Goal: Transaction & Acquisition: Purchase product/service

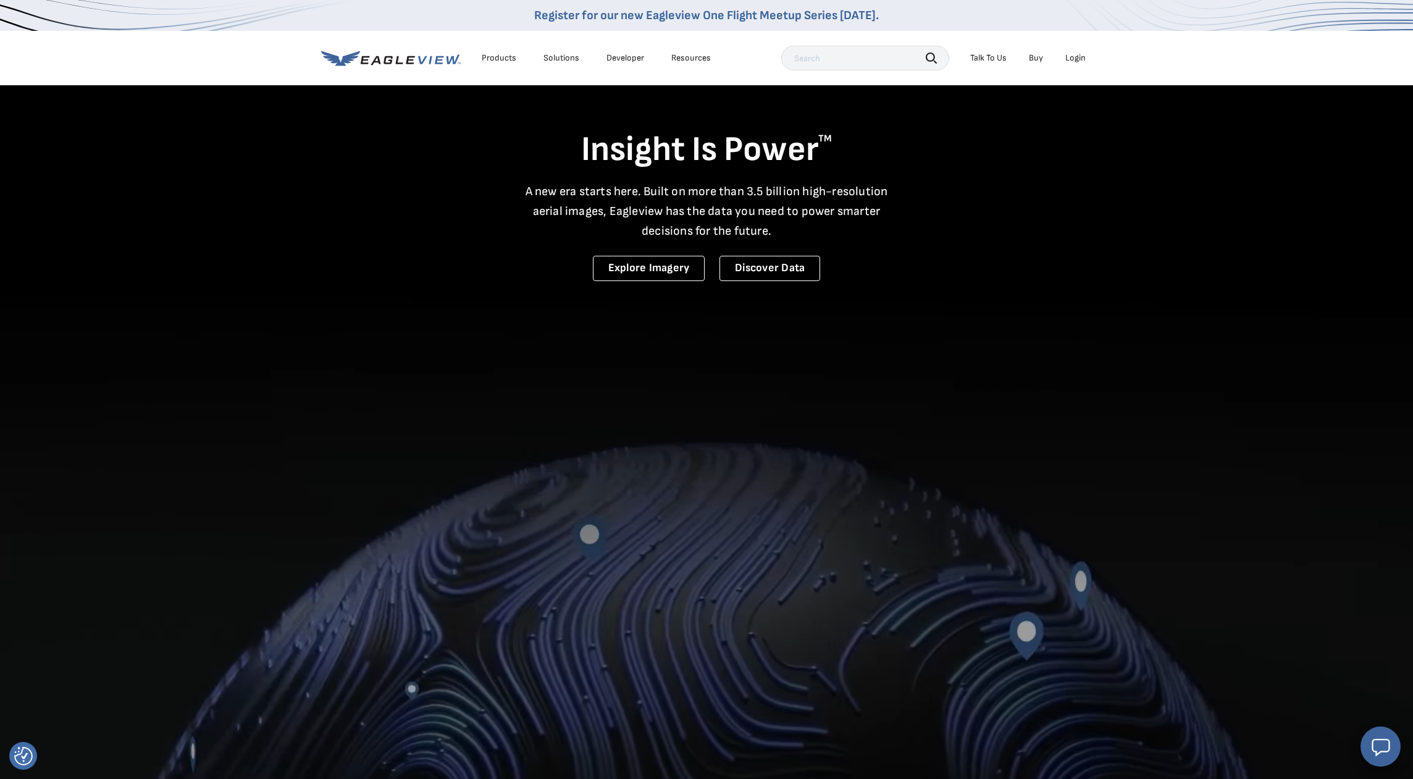
click at [1071, 56] on div "Login" at bounding box center [1075, 57] width 20 height 11
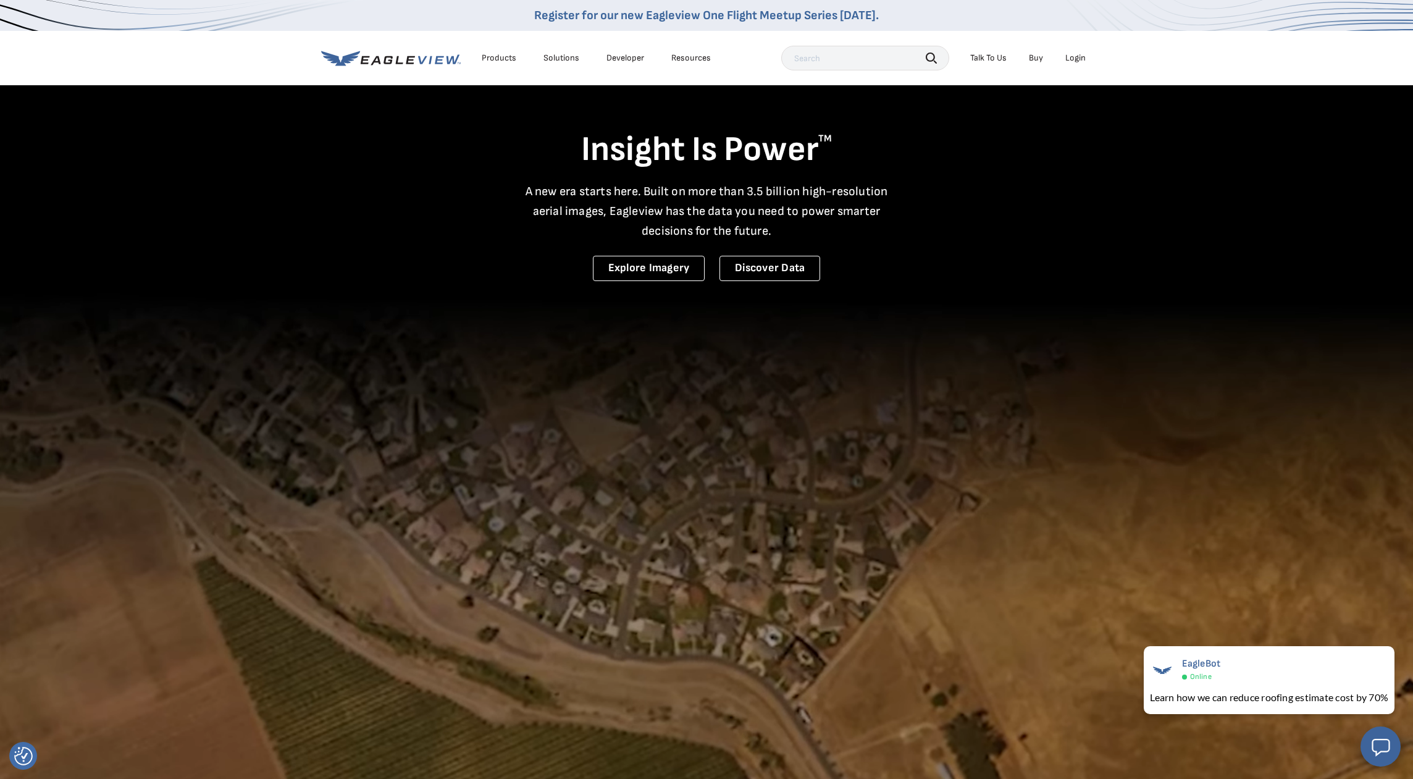
click at [1079, 56] on div "Login" at bounding box center [1075, 57] width 20 height 11
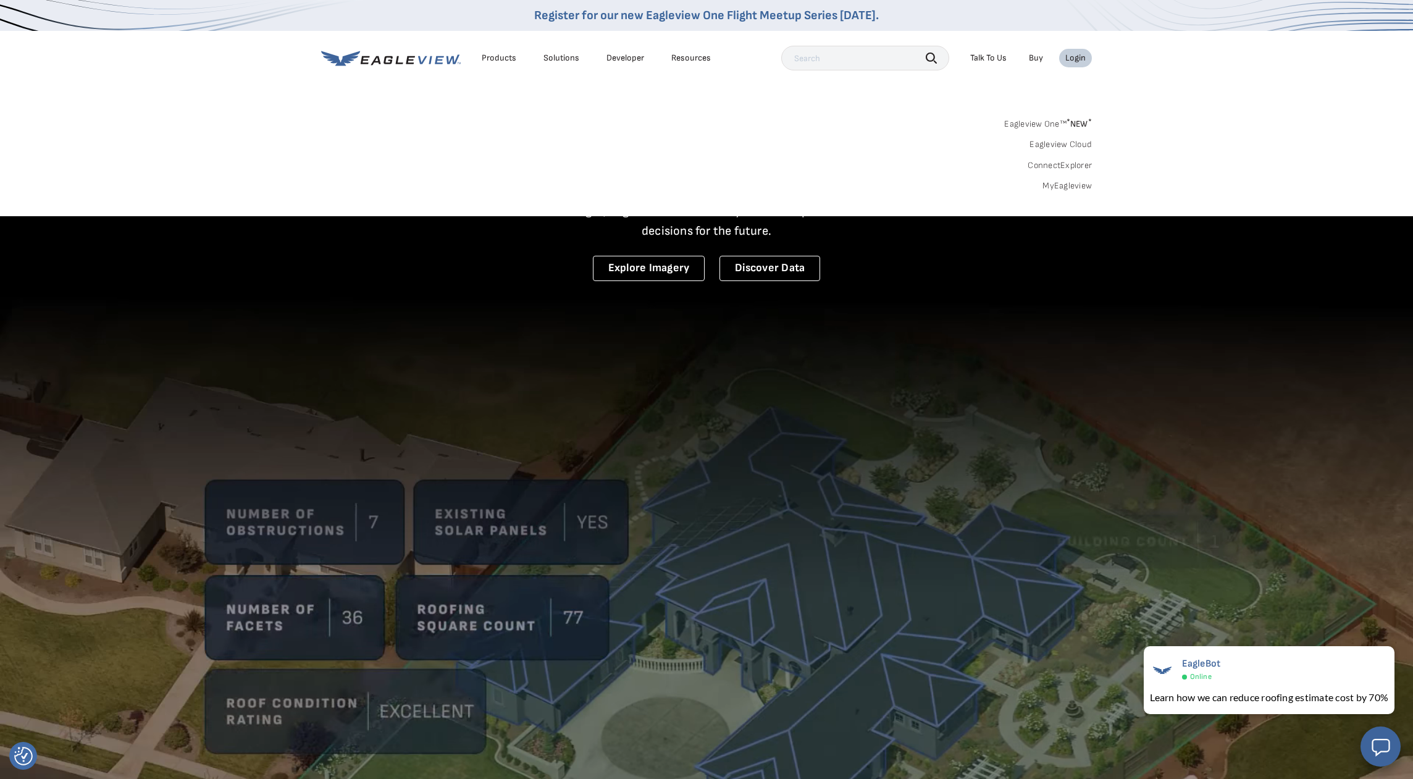
click at [1049, 123] on link "Eagleview One™ * NEW *" at bounding box center [1048, 122] width 88 height 14
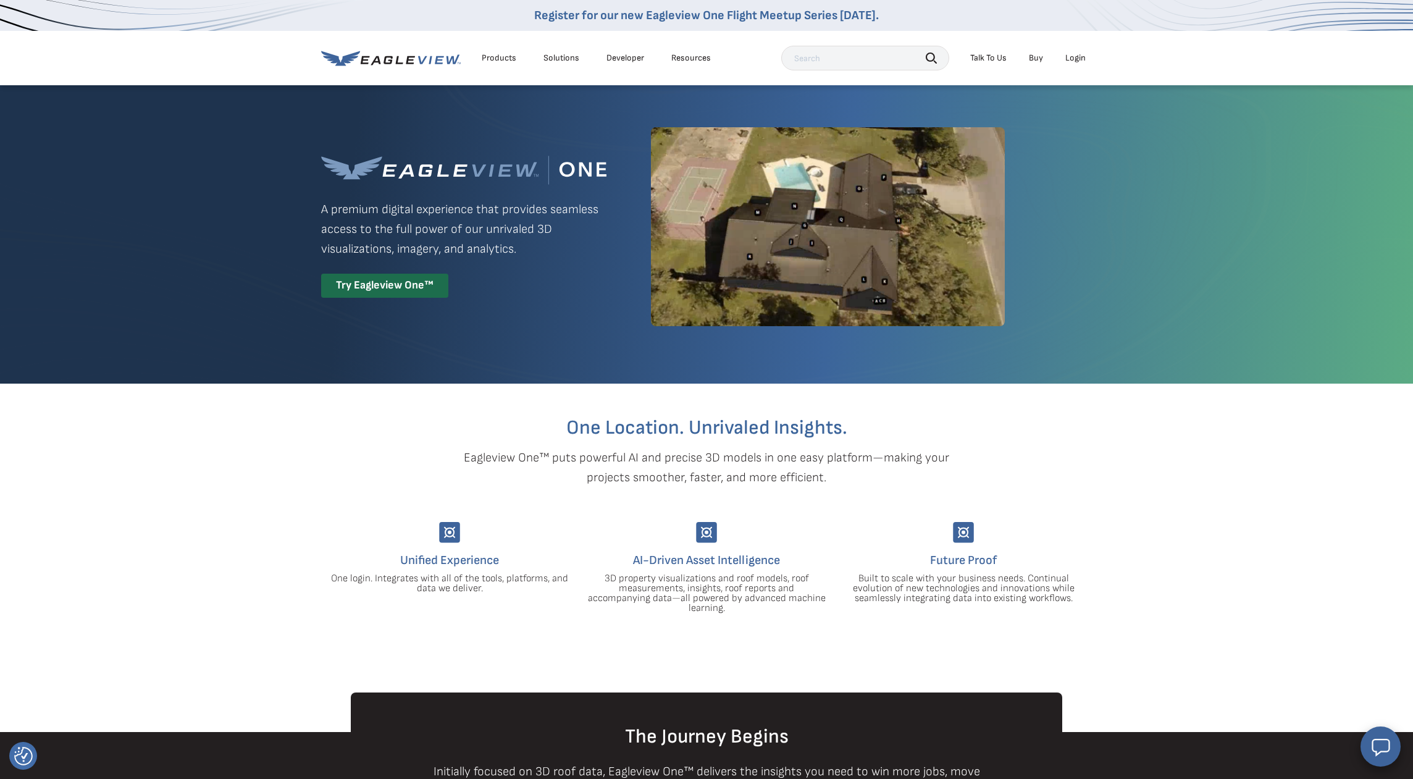
click at [1081, 59] on div "Login" at bounding box center [1075, 57] width 20 height 11
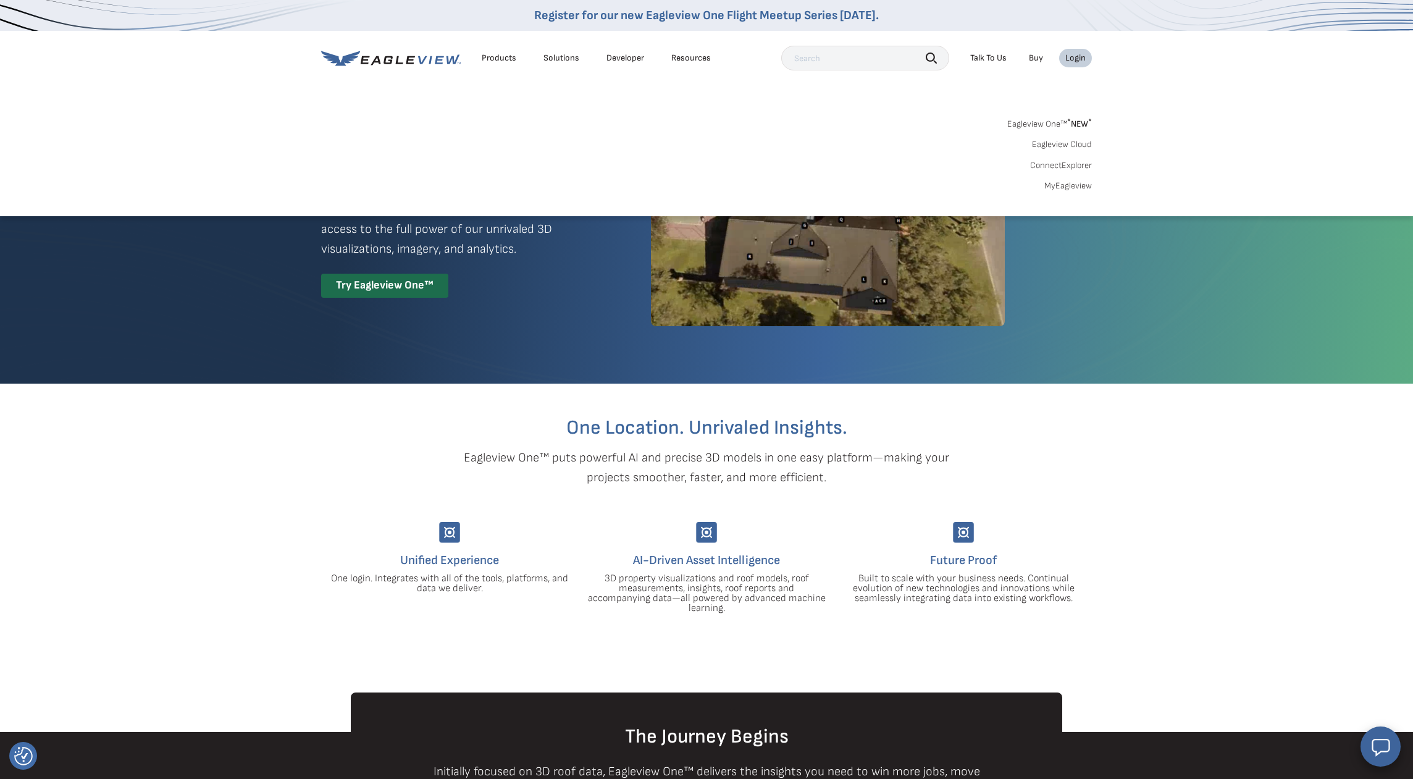
click at [1064, 186] on link "MyEagleview" at bounding box center [1068, 185] width 48 height 11
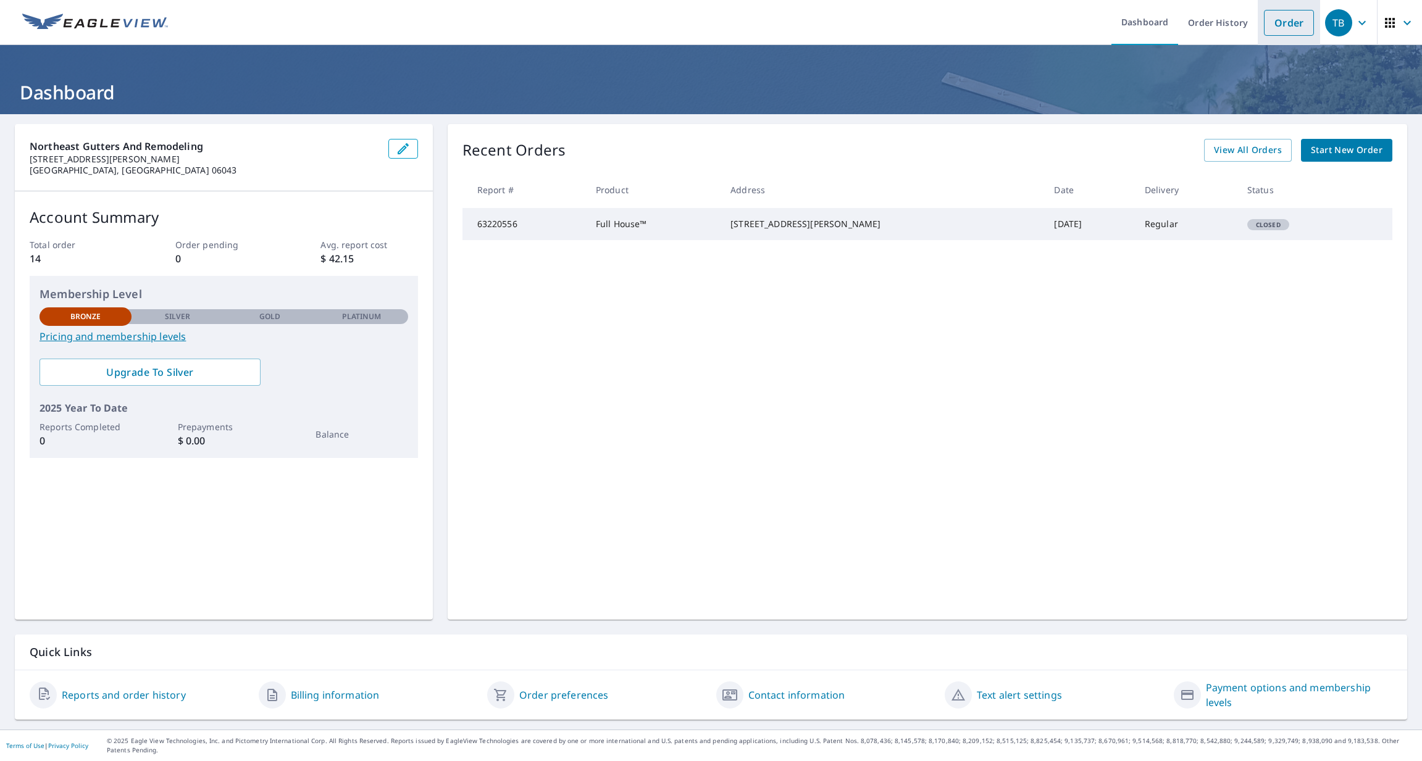
click at [1274, 23] on link "Order" at bounding box center [1289, 23] width 50 height 26
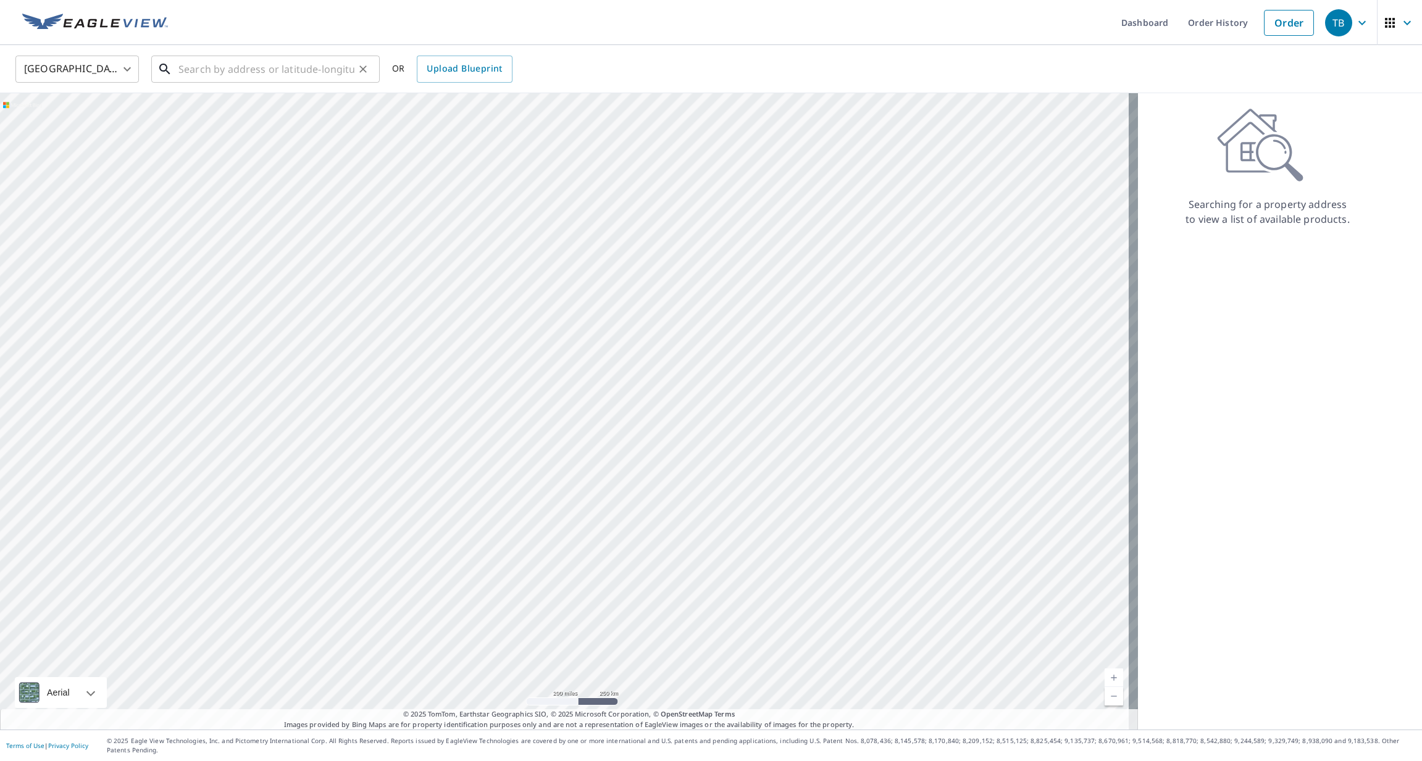
click at [190, 69] on input "text" at bounding box center [266, 69] width 176 height 35
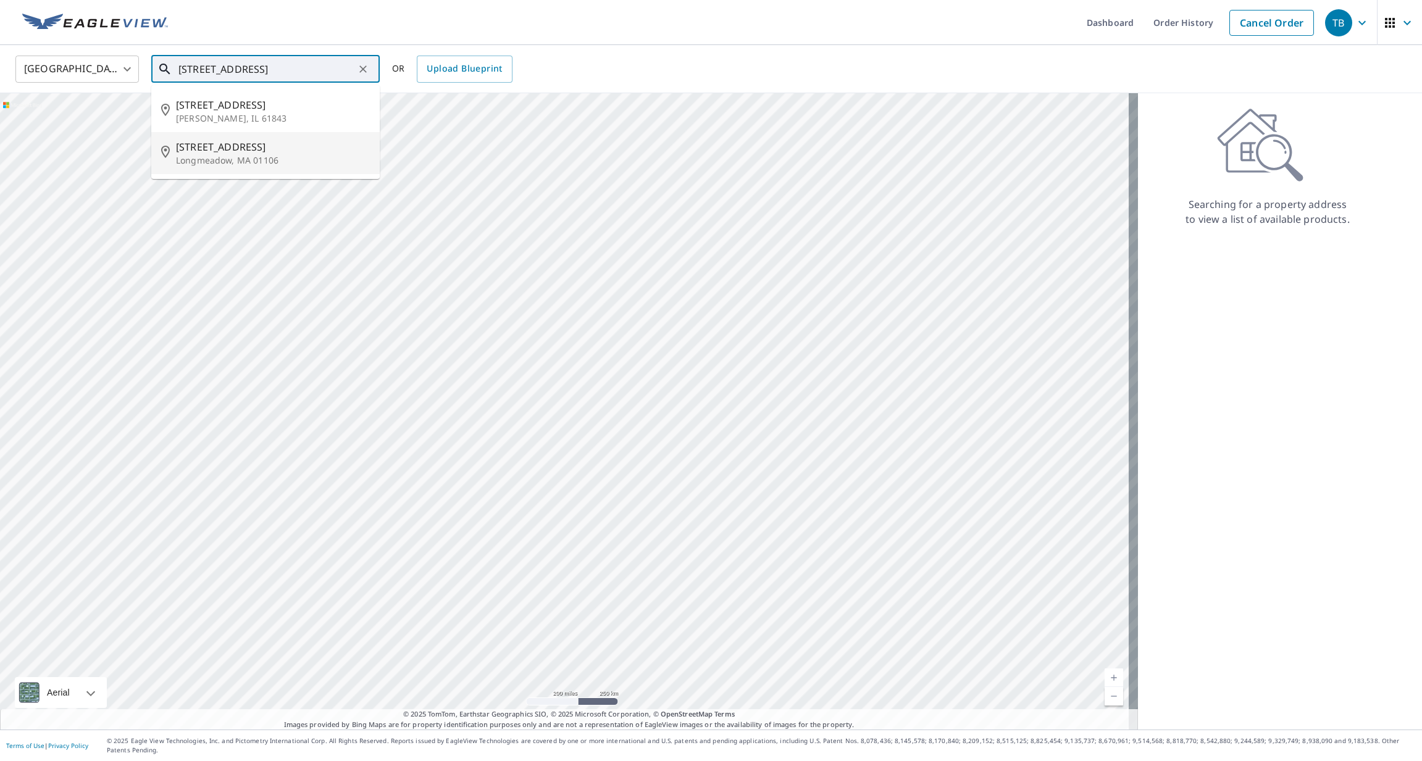
click at [201, 153] on span "57 Glenbrook Ln" at bounding box center [273, 147] width 194 height 15
type input "57 Glenbrook Ln Longmeadow, MA 01106"
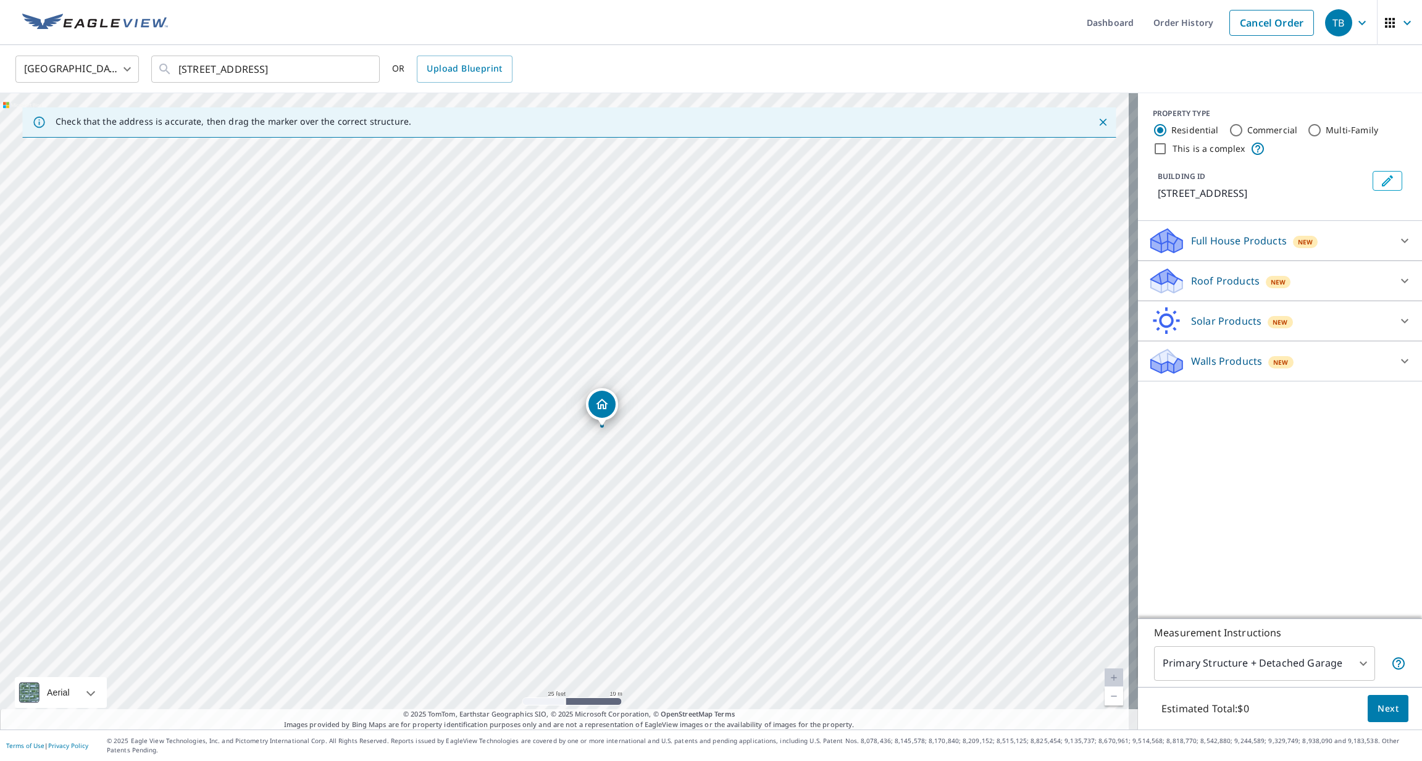
drag, startPoint x: 518, startPoint y: 472, endPoint x: 582, endPoint y: 437, distance: 72.7
click at [582, 437] on div "57 Glenbrook Ln Longmeadow, MA 01106" at bounding box center [569, 411] width 1138 height 637
click at [1199, 285] on p "Roof Products" at bounding box center [1225, 281] width 69 height 15
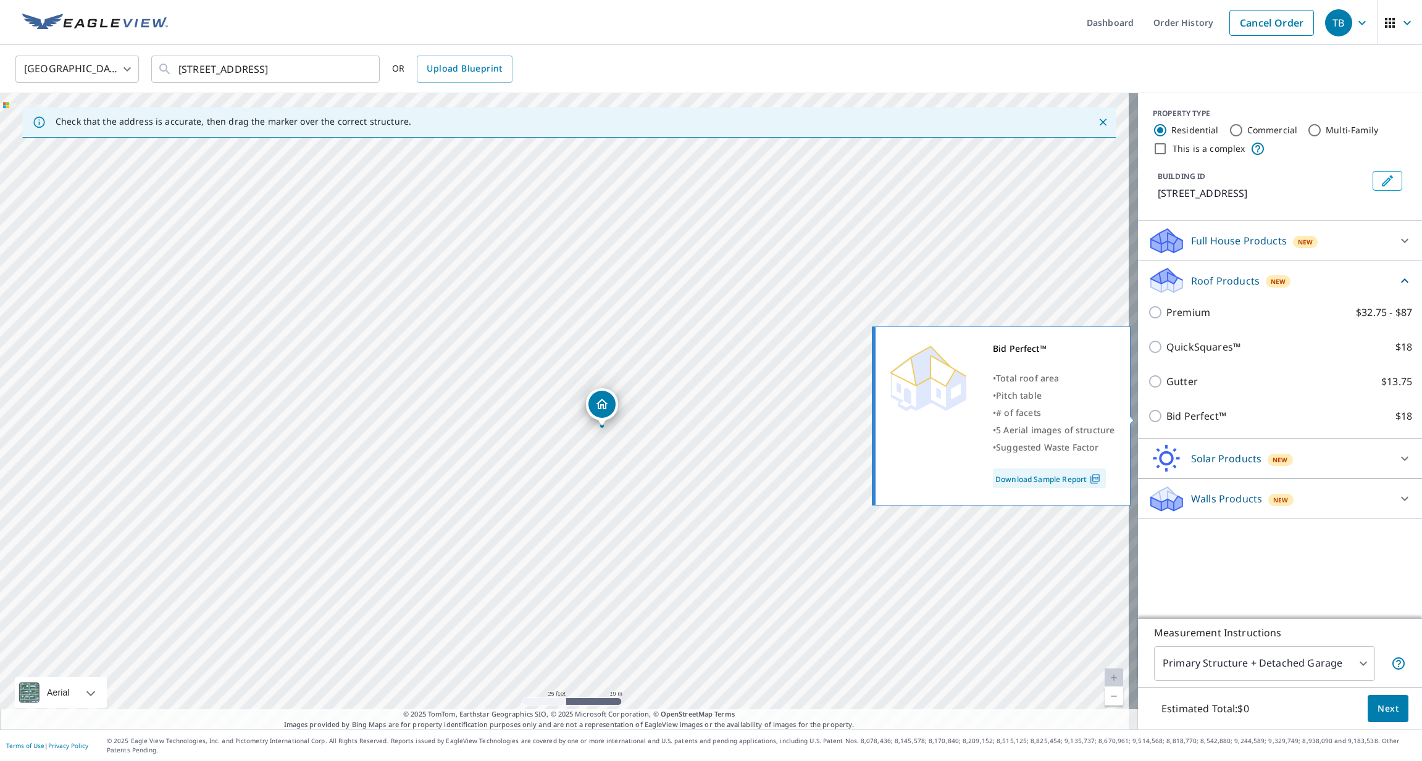
click at [1148, 414] on input "Bid Perfect™ $18" at bounding box center [1157, 416] width 19 height 15
checkbox input "true"
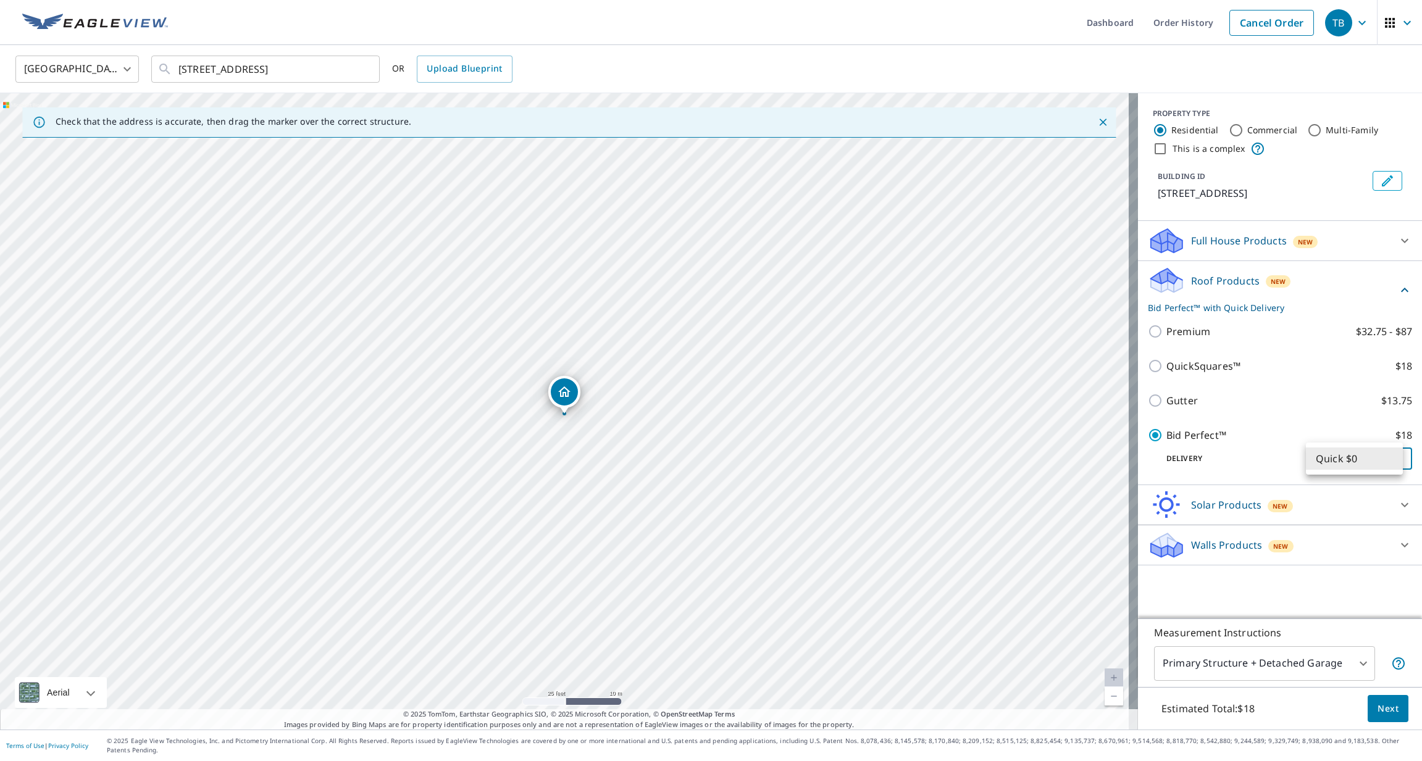
click at [1386, 459] on body "TB TB Dashboard Order History Cancel Order TB United States US ​ 57 Glenbrook L…" at bounding box center [711, 380] width 1422 height 761
click at [1387, 457] on li "Quick $0" at bounding box center [1354, 459] width 97 height 22
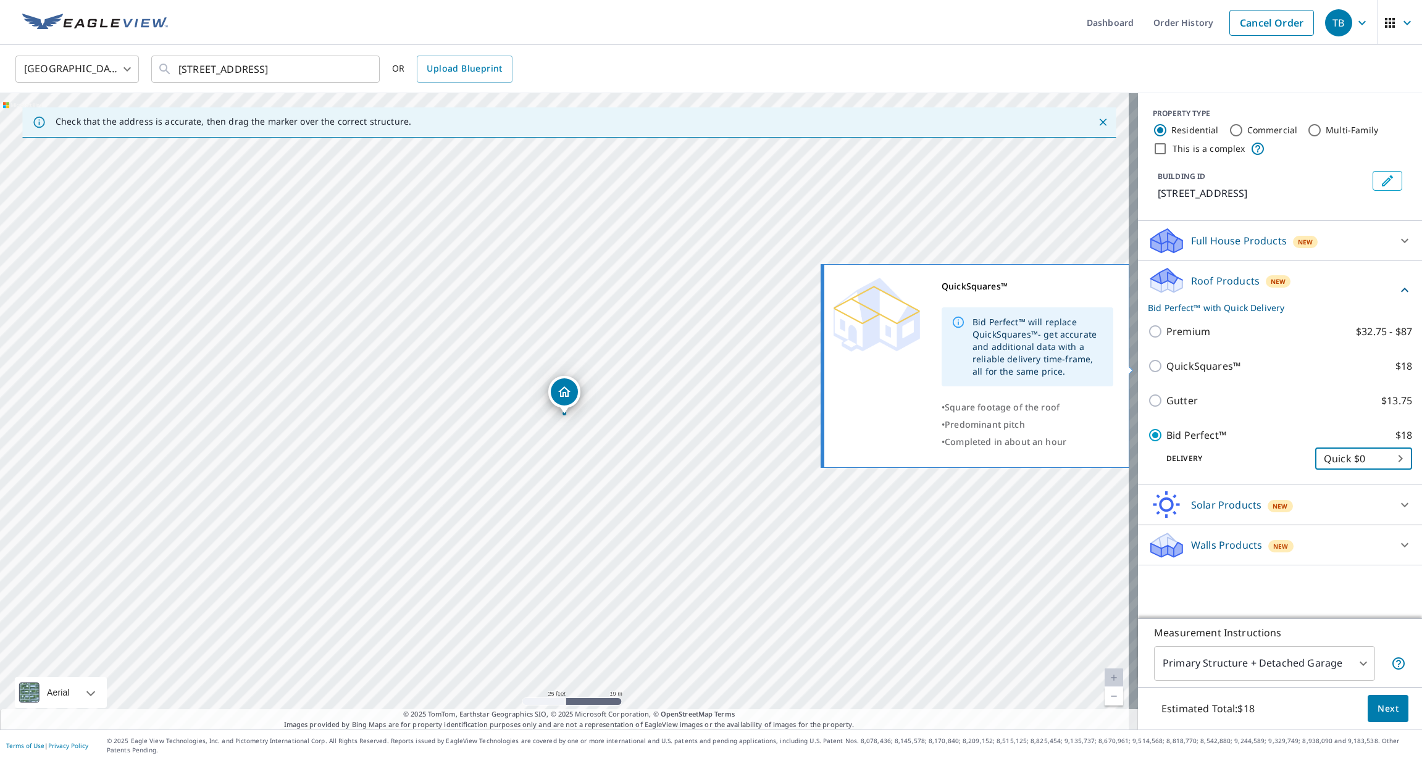
click at [1148, 366] on input "QuickSquares™ $18" at bounding box center [1157, 366] width 19 height 15
checkbox input "true"
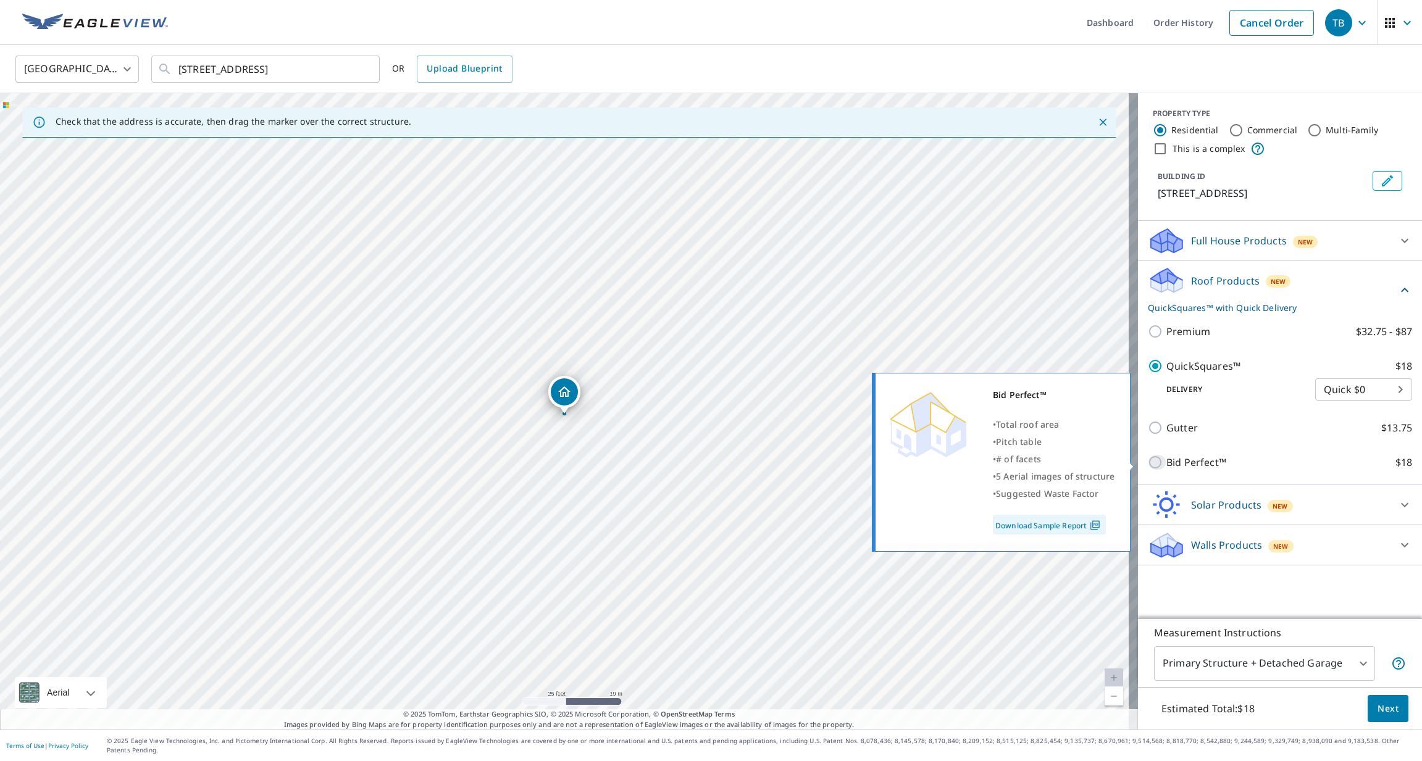
click at [1148, 464] on input "Bid Perfect™ $18" at bounding box center [1157, 462] width 19 height 15
checkbox input "true"
checkbox input "false"
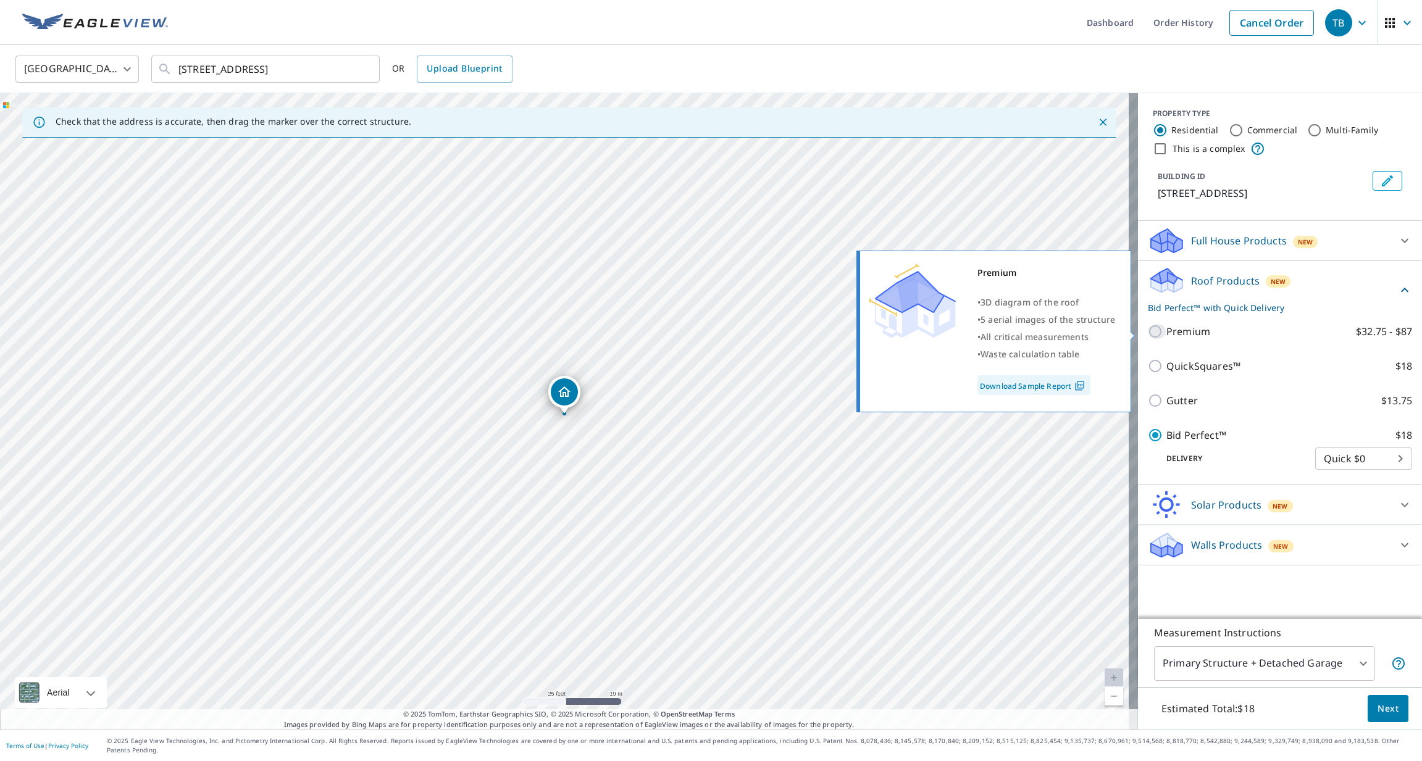
click at [1152, 331] on input "Premium $32.75 - $87" at bounding box center [1157, 331] width 19 height 15
checkbox input "true"
checkbox input "false"
click at [1152, 332] on input "Premium $32.75 - $87" at bounding box center [1157, 331] width 19 height 15
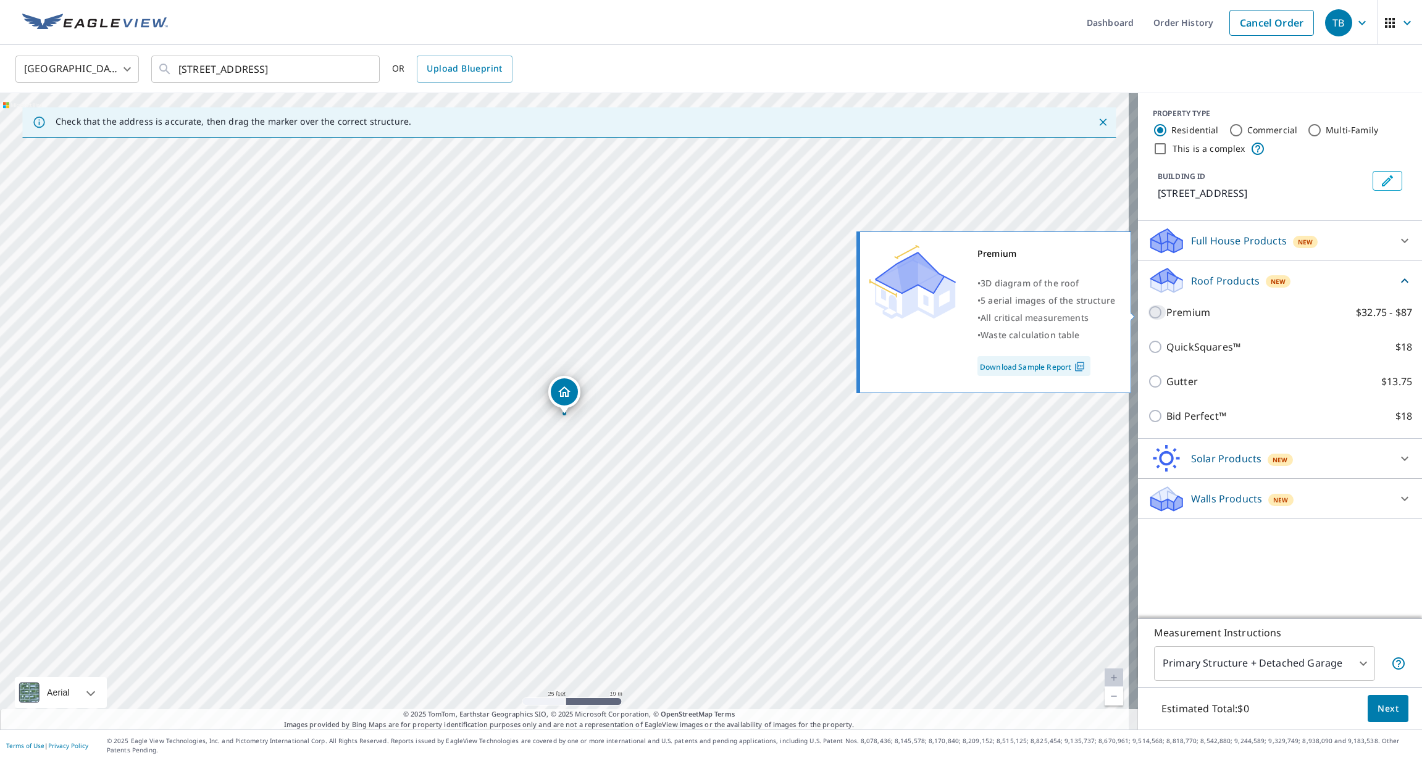
click at [1148, 311] on input "Premium $32.75 - $87" at bounding box center [1157, 312] width 19 height 15
checkbox input "true"
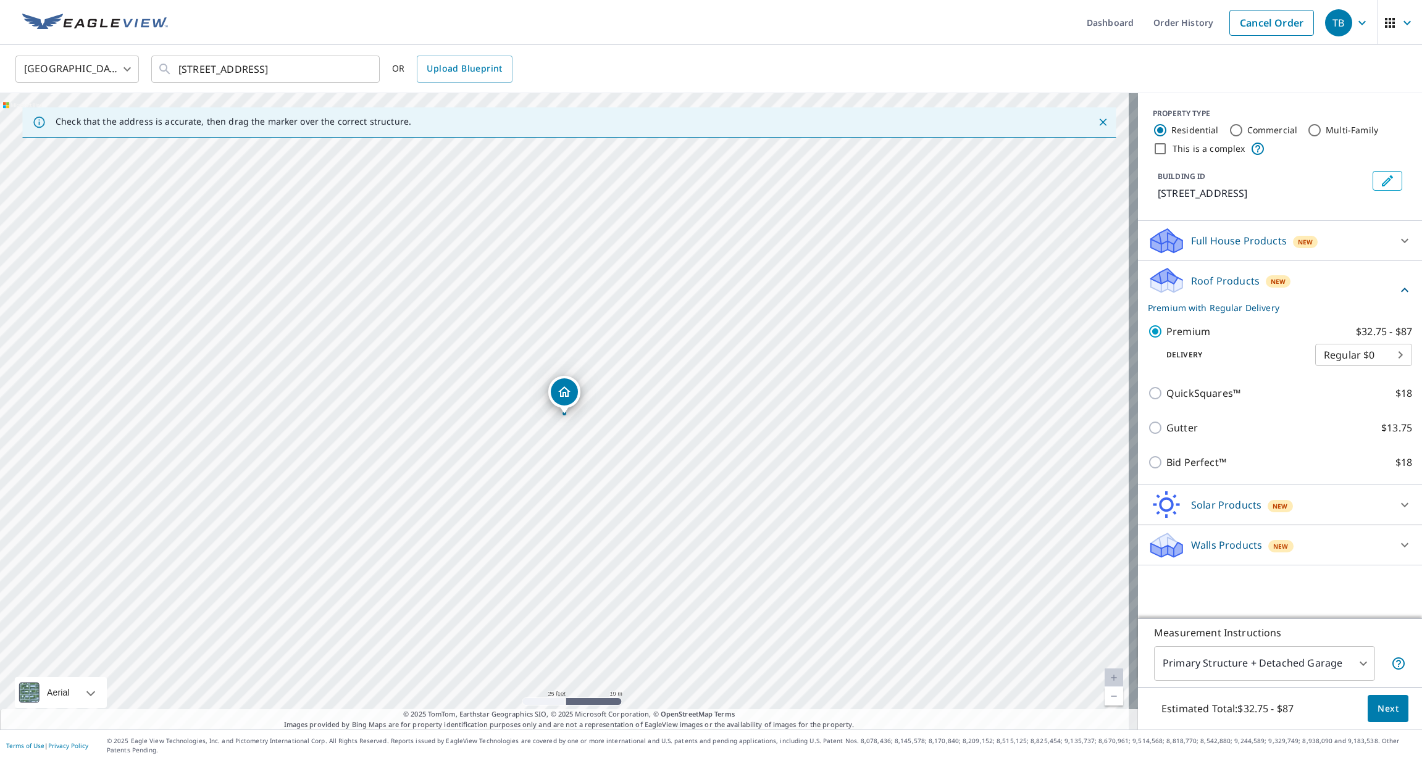
click at [1378, 717] on span "Next" at bounding box center [1388, 708] width 21 height 15
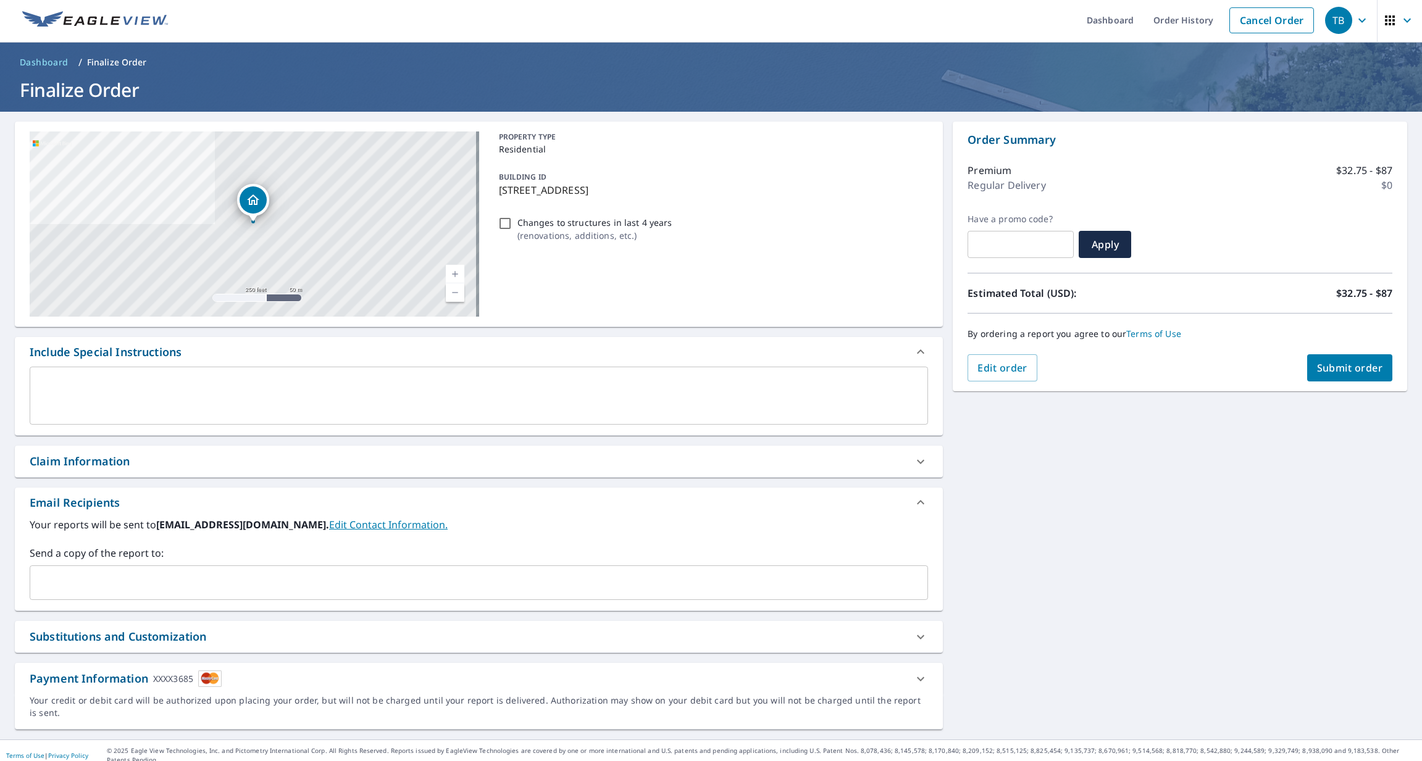
scroll to position [3, 0]
click at [1331, 372] on span "Submit order" at bounding box center [1350, 368] width 66 height 14
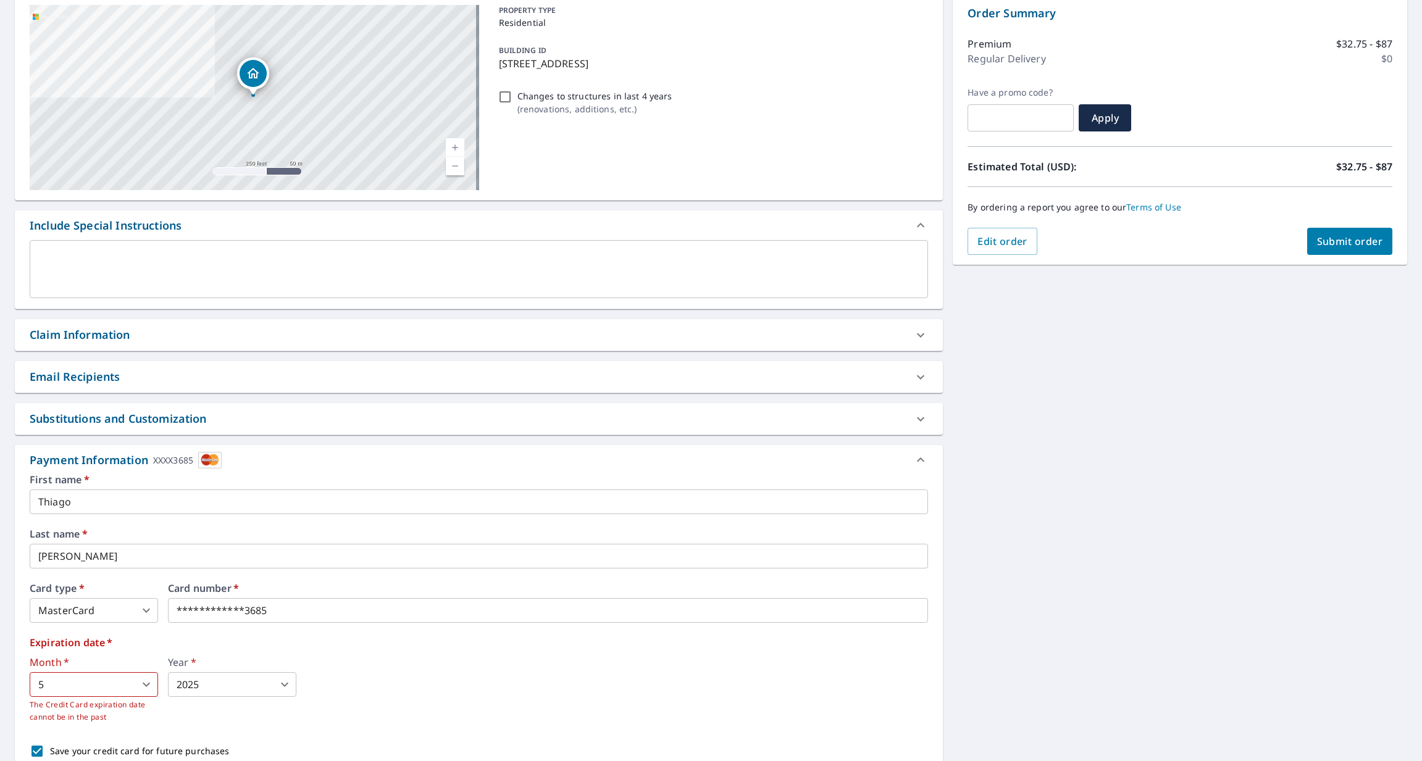
scroll to position [209, 0]
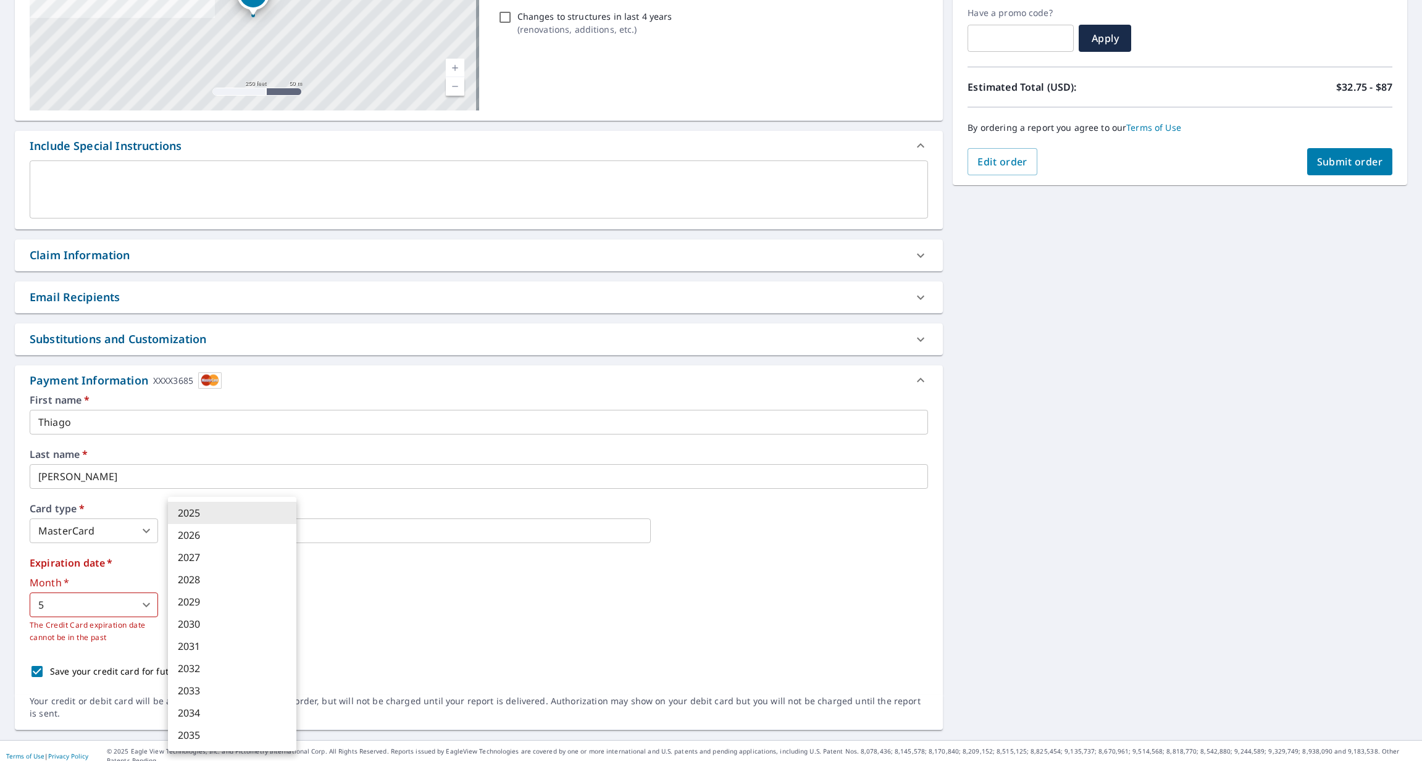
click at [257, 609] on body "TB TB Dashboard Order History Cancel Order TB Dashboard / Finalize Order Finali…" at bounding box center [711, 380] width 1422 height 761
click at [236, 619] on li "2030" at bounding box center [232, 624] width 128 height 22
type input "2030"
click at [1327, 168] on span "Submit order" at bounding box center [1350, 162] width 66 height 14
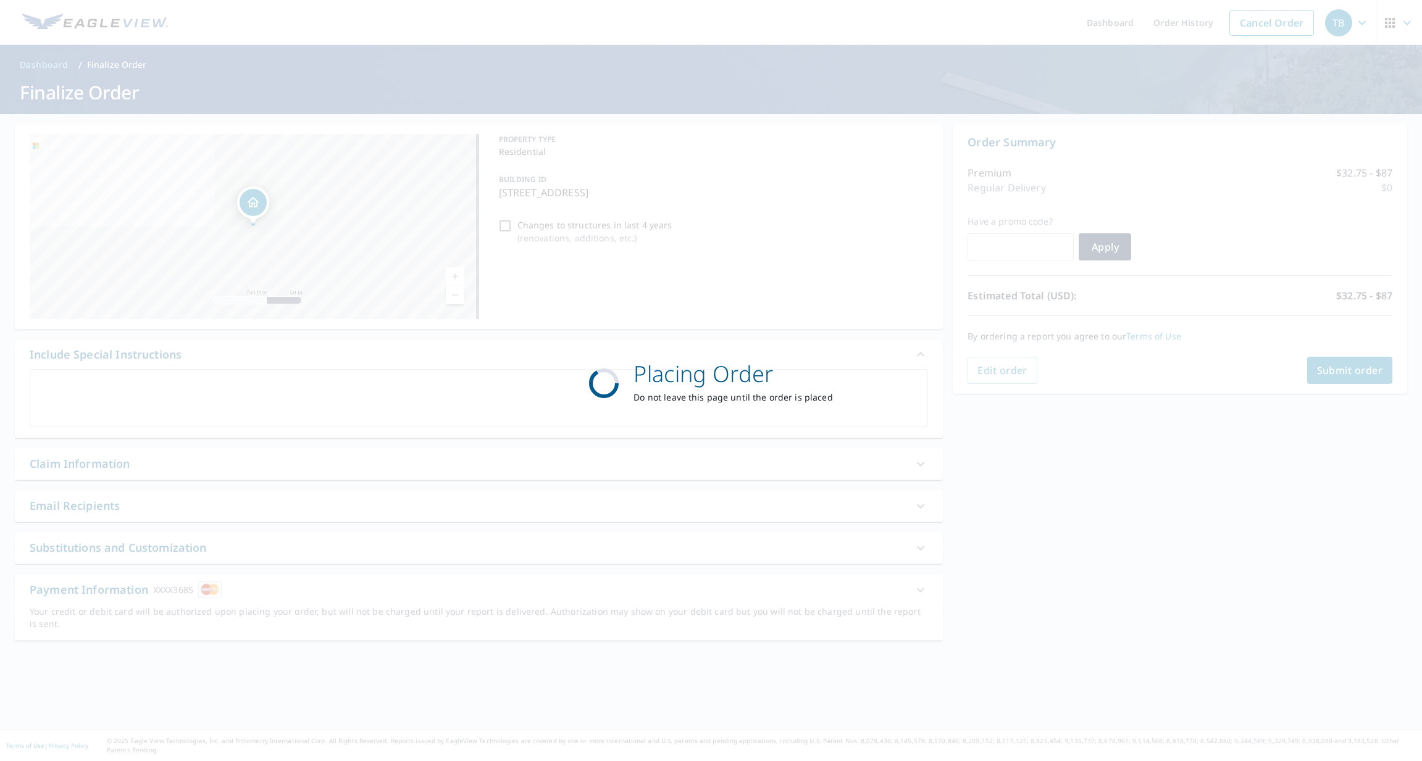
scroll to position [0, 0]
